Goal: Check status

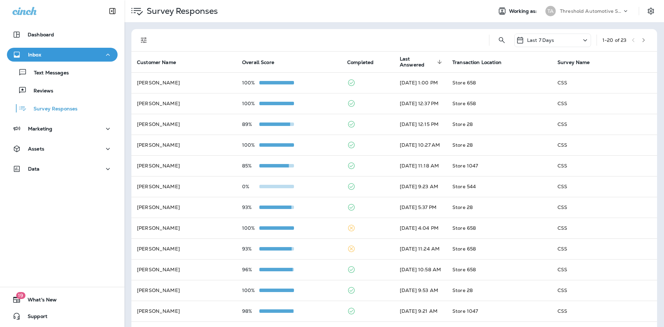
click at [62, 91] on div "Reviews" at bounding box center [62, 90] width 105 height 10
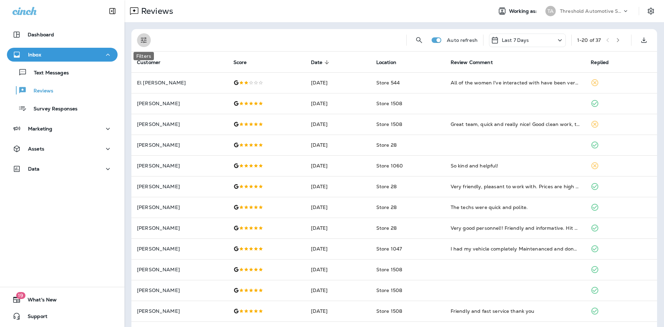
click at [146, 36] on button "Filters" at bounding box center [144, 40] width 14 height 14
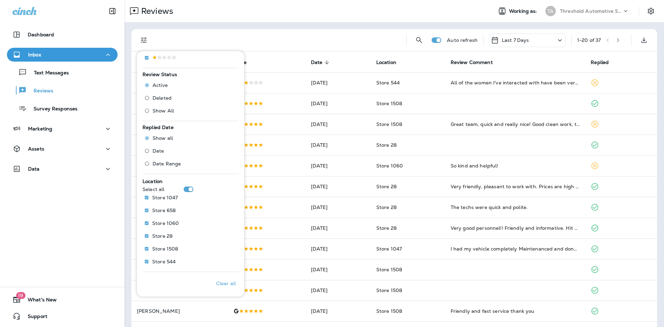
scroll to position [190, 0]
click at [224, 235] on p "Only" at bounding box center [224, 235] width 11 height 6
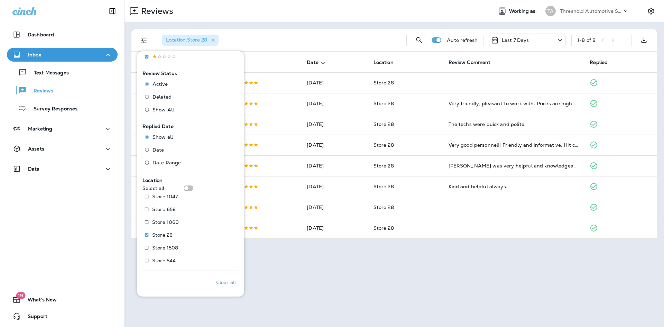
click at [418, 282] on div "Reviews Working as: TA Threshold Automotive Service dba Grease Monkey Location …" at bounding box center [395, 163] width 540 height 327
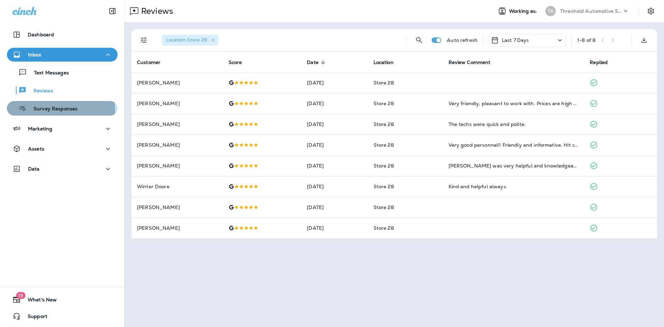
click at [57, 110] on p "Survey Responses" at bounding box center [52, 109] width 51 height 7
